Goal: Information Seeking & Learning: Learn about a topic

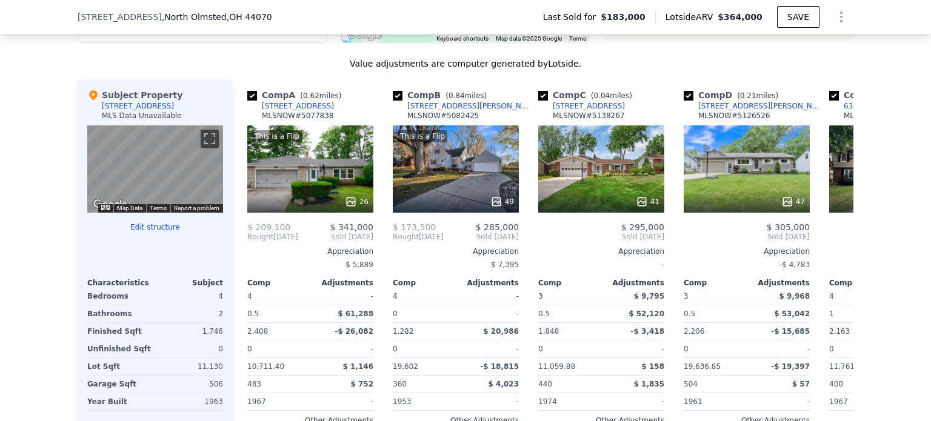
scroll to position [1087, 0]
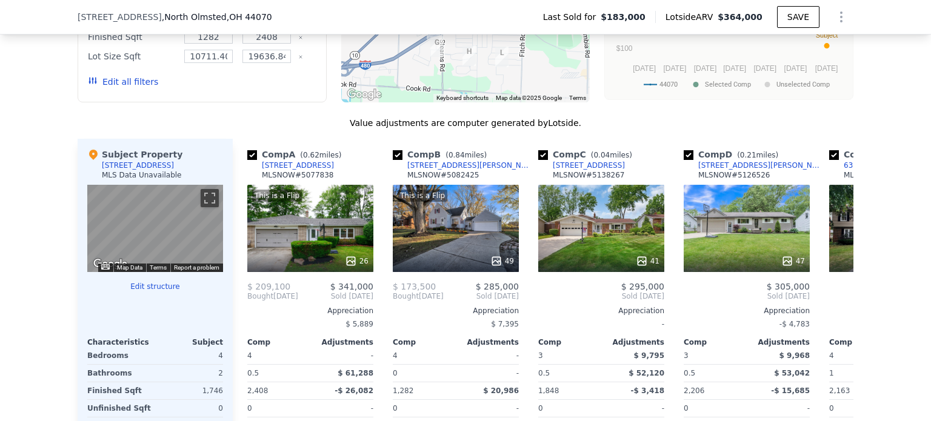
click at [135, 88] on button "Edit all filters" at bounding box center [123, 82] width 70 height 12
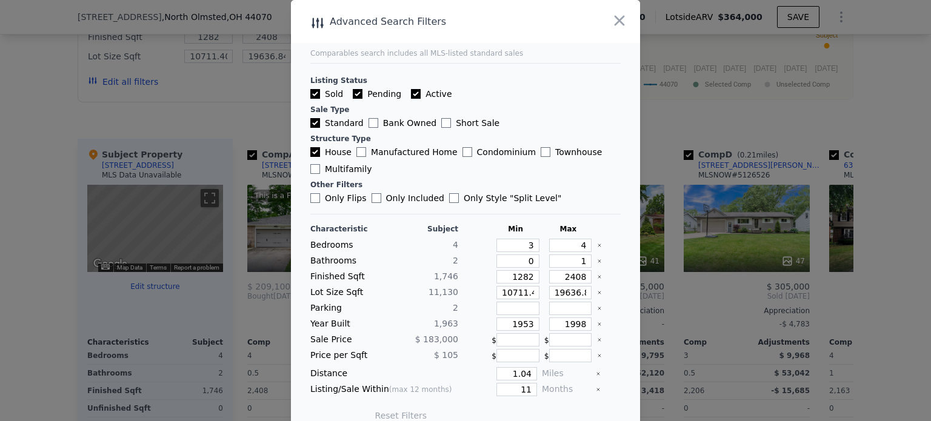
click at [504, 196] on label "Only Style " Split Level "" at bounding box center [505, 198] width 112 height 12
click at [459, 196] on input "Only Style " Split Level "" at bounding box center [454, 198] width 10 height 10
checkbox input "true"
click at [538, 417] on button "Update Search" at bounding box center [534, 415] width 92 height 17
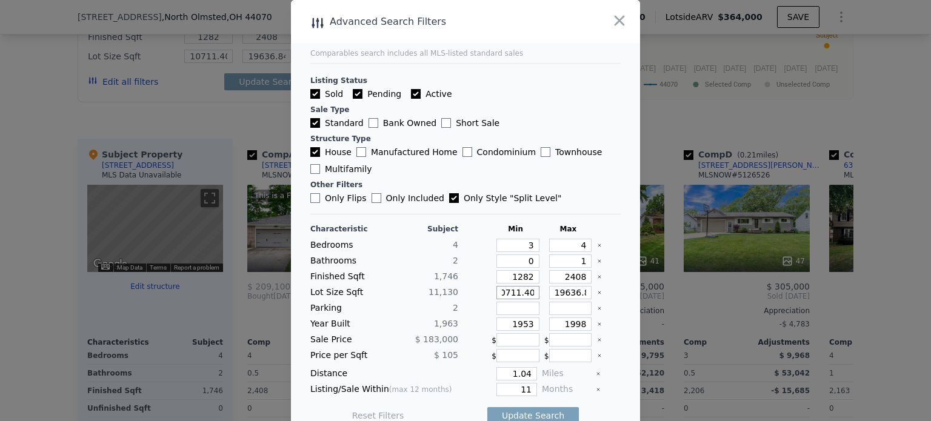
drag, startPoint x: 505, startPoint y: 295, endPoint x: 541, endPoint y: 295, distance: 36.4
click at [541, 295] on div "Lot Size Sqft 11,130 10711.404 19636.847999999998" at bounding box center [465, 292] width 310 height 13
type input "10712"
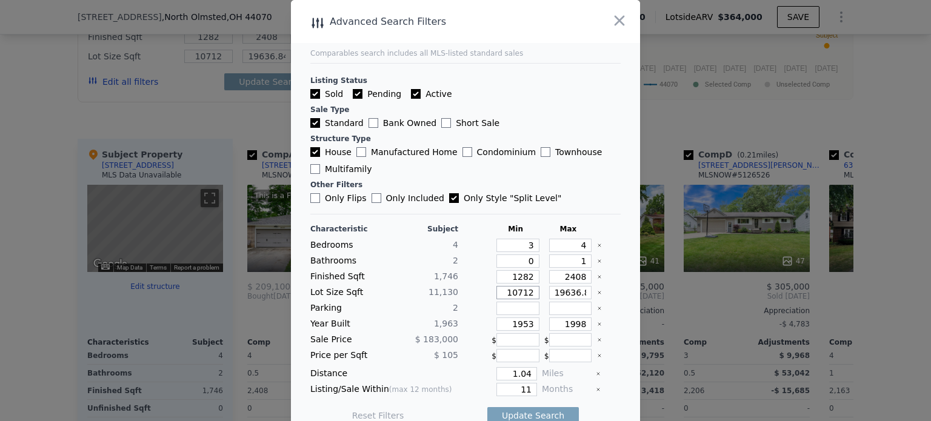
type input "10712"
drag, startPoint x: 568, startPoint y: 294, endPoint x: 584, endPoint y: 292, distance: 16.0
click at [584, 292] on div "Lot Size Sqft 11,130 10712 19636.847999999998" at bounding box center [465, 292] width 310 height 13
type input "19636"
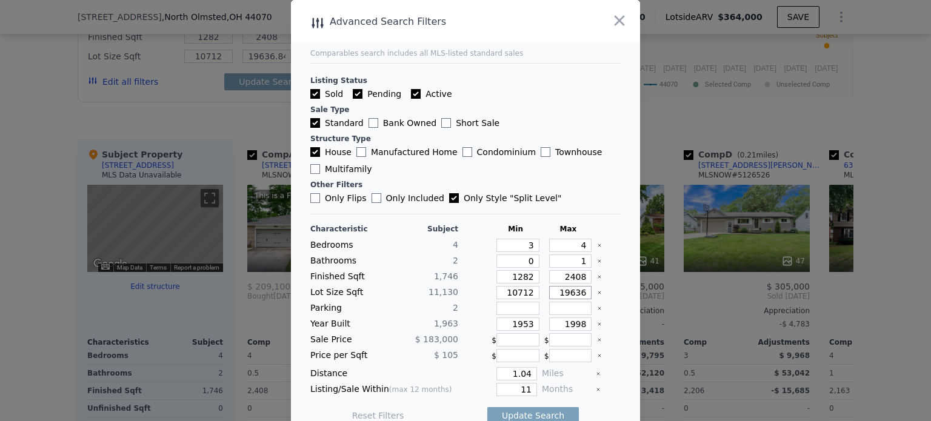
scroll to position [0, 0]
type input "19636"
click at [532, 412] on button "Update Search" at bounding box center [534, 415] width 92 height 17
checkbox input "false"
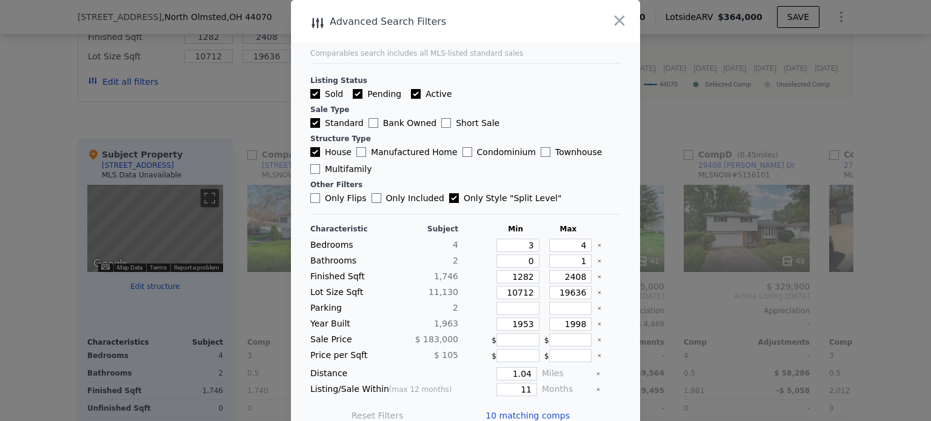
drag, startPoint x: 611, startPoint y: 12, endPoint x: 594, endPoint y: 83, distance: 73.5
click at [611, 14] on icon "button" at bounding box center [619, 20] width 17 height 17
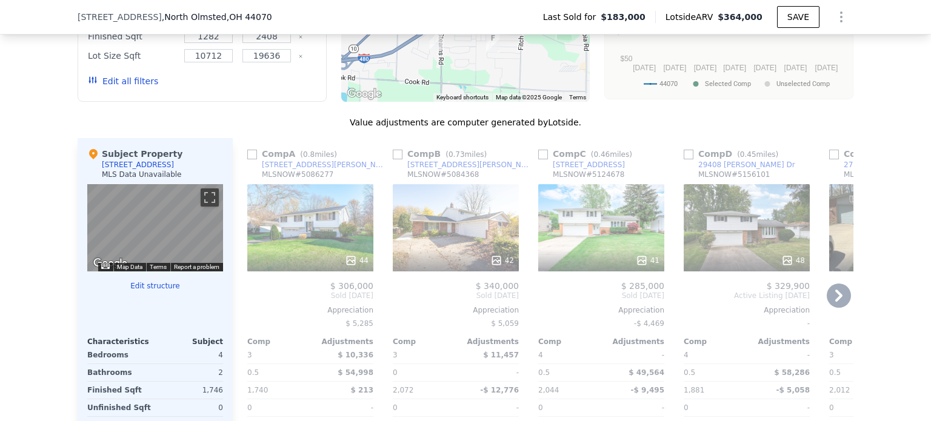
scroll to position [1087, 0]
click at [303, 232] on div "44" at bounding box center [310, 228] width 126 height 87
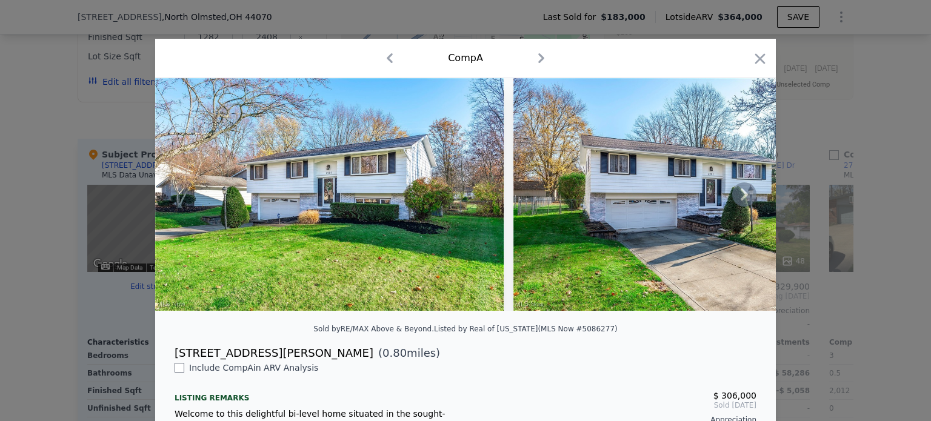
click at [737, 200] on icon at bounding box center [745, 195] width 24 height 24
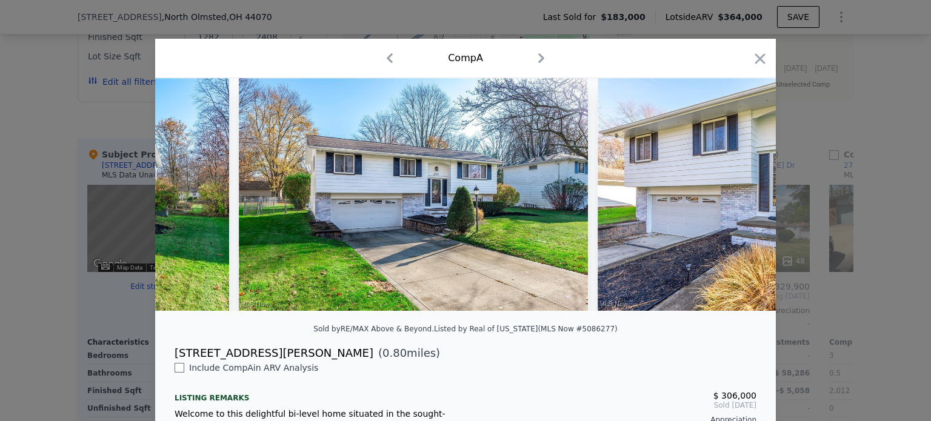
scroll to position [0, 291]
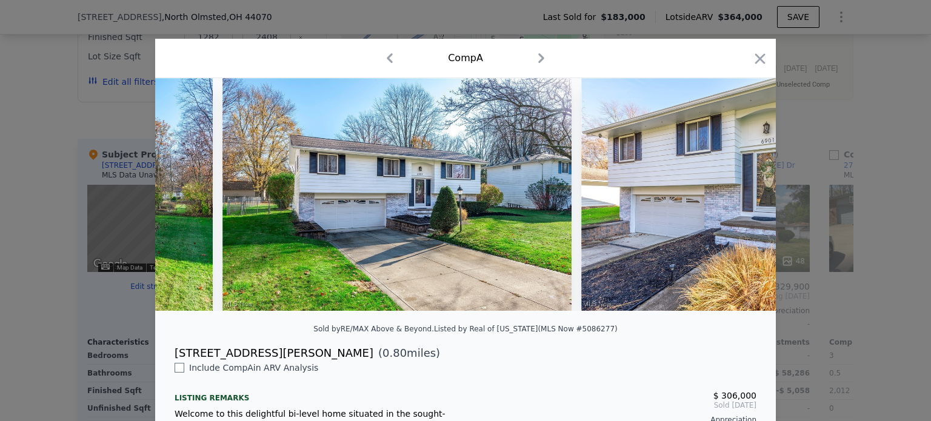
click at [737, 200] on img at bounding box center [756, 194] width 349 height 233
click at [742, 199] on icon at bounding box center [744, 195] width 7 height 12
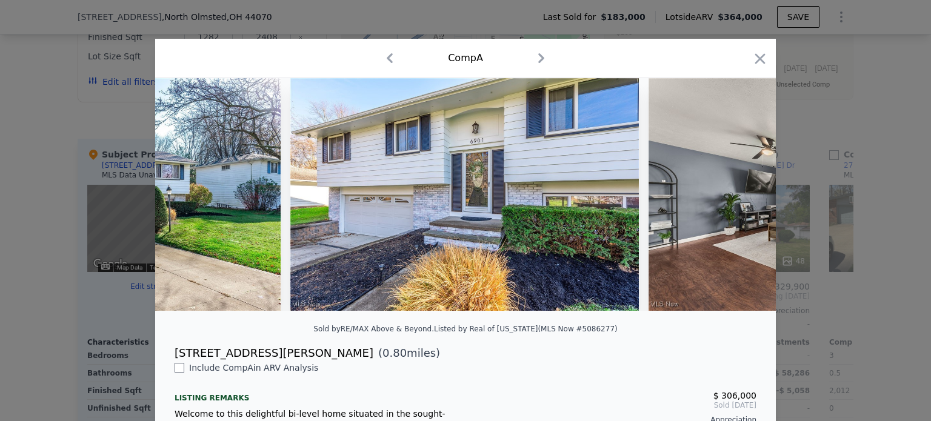
click at [742, 199] on img at bounding box center [823, 194] width 349 height 233
click at [742, 199] on icon at bounding box center [744, 195] width 7 height 12
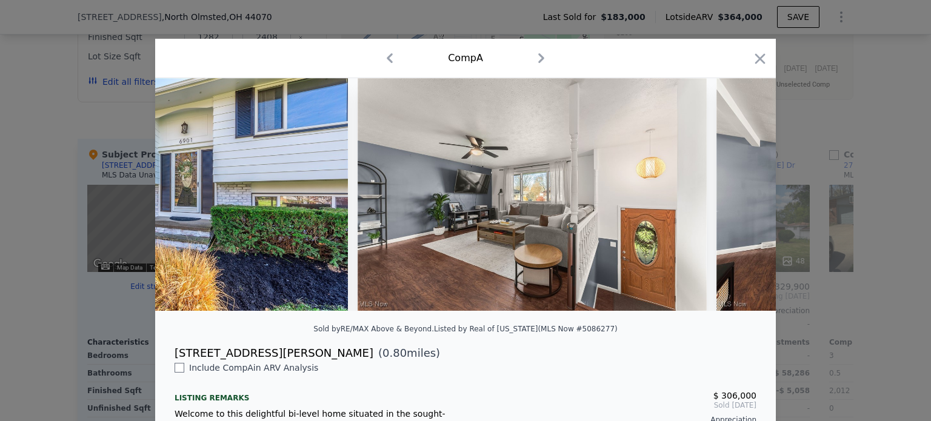
click at [742, 199] on img at bounding box center [891, 194] width 349 height 233
click at [742, 199] on icon at bounding box center [744, 195] width 7 height 12
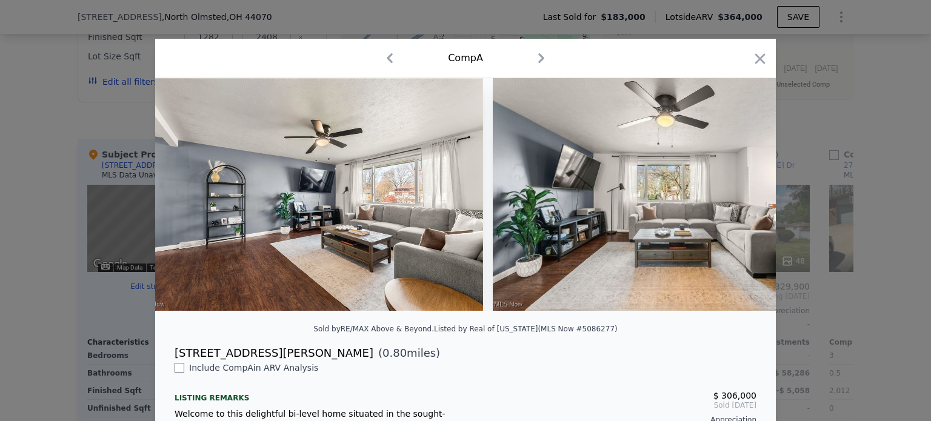
click at [742, 199] on img at bounding box center [667, 194] width 349 height 233
click at [742, 199] on icon at bounding box center [744, 195] width 7 height 12
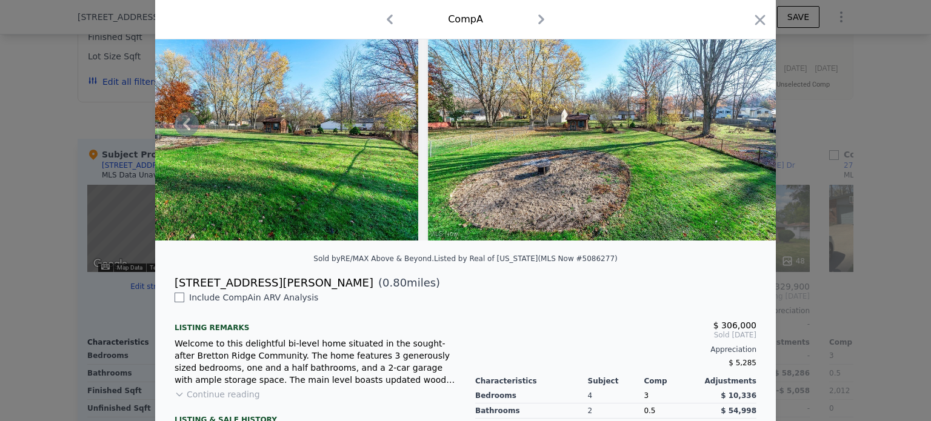
scroll to position [0, 0]
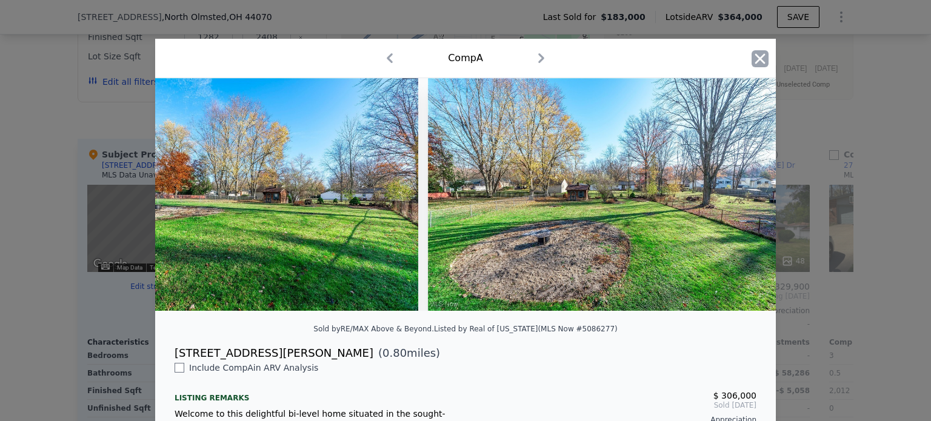
click at [754, 67] on icon "button" at bounding box center [760, 58] width 17 height 17
